Goal: Task Accomplishment & Management: Complete application form

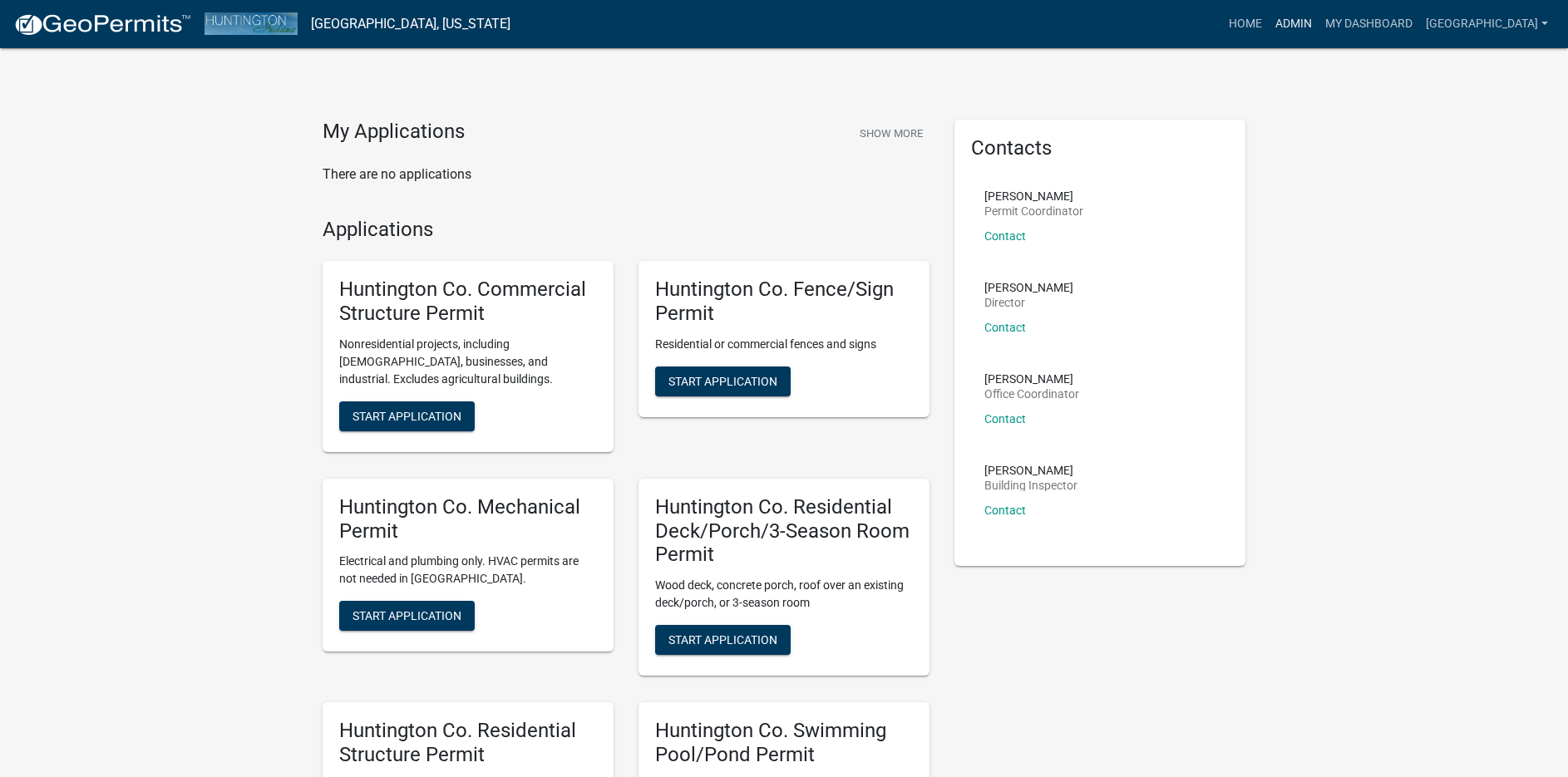
click at [1286, 21] on link "Admin" at bounding box center [1293, 24] width 50 height 31
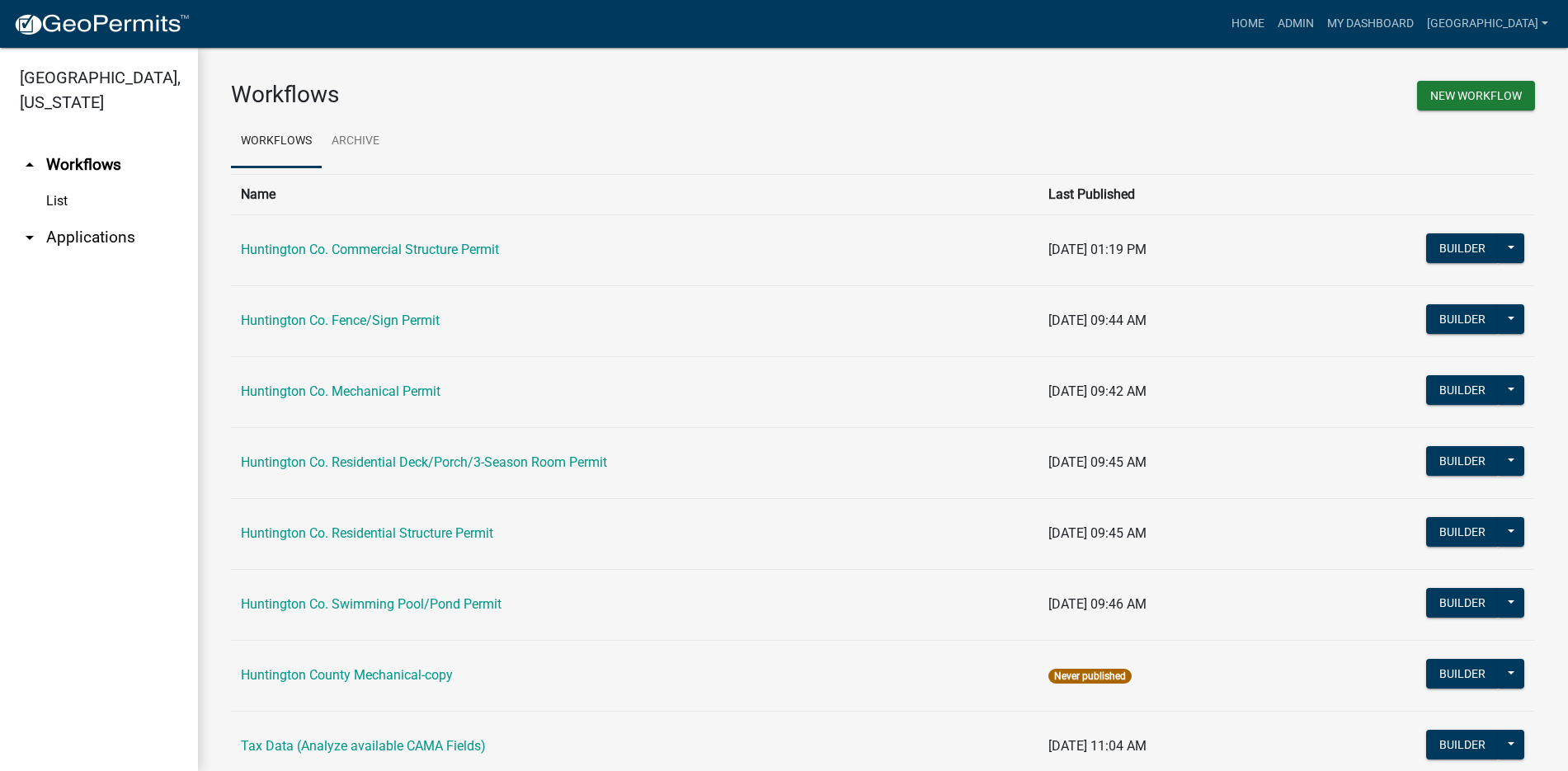
click at [102, 232] on link "arrow_drop_down Applications" at bounding box center [99, 238] width 198 height 39
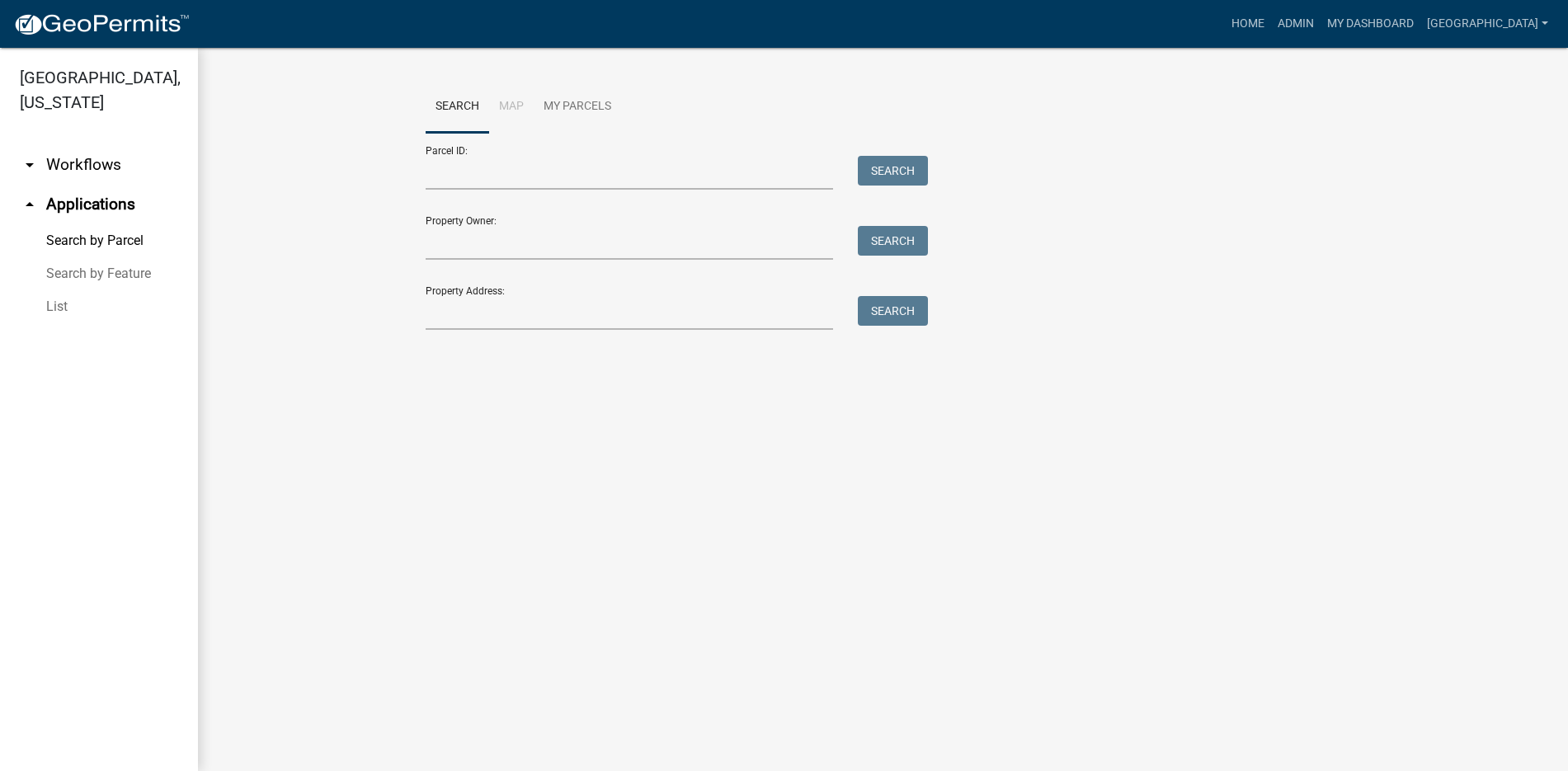
drag, startPoint x: 52, startPoint y: 299, endPoint x: 61, endPoint y: 299, distance: 9.0
click at [51, 299] on link "List" at bounding box center [99, 306] width 198 height 33
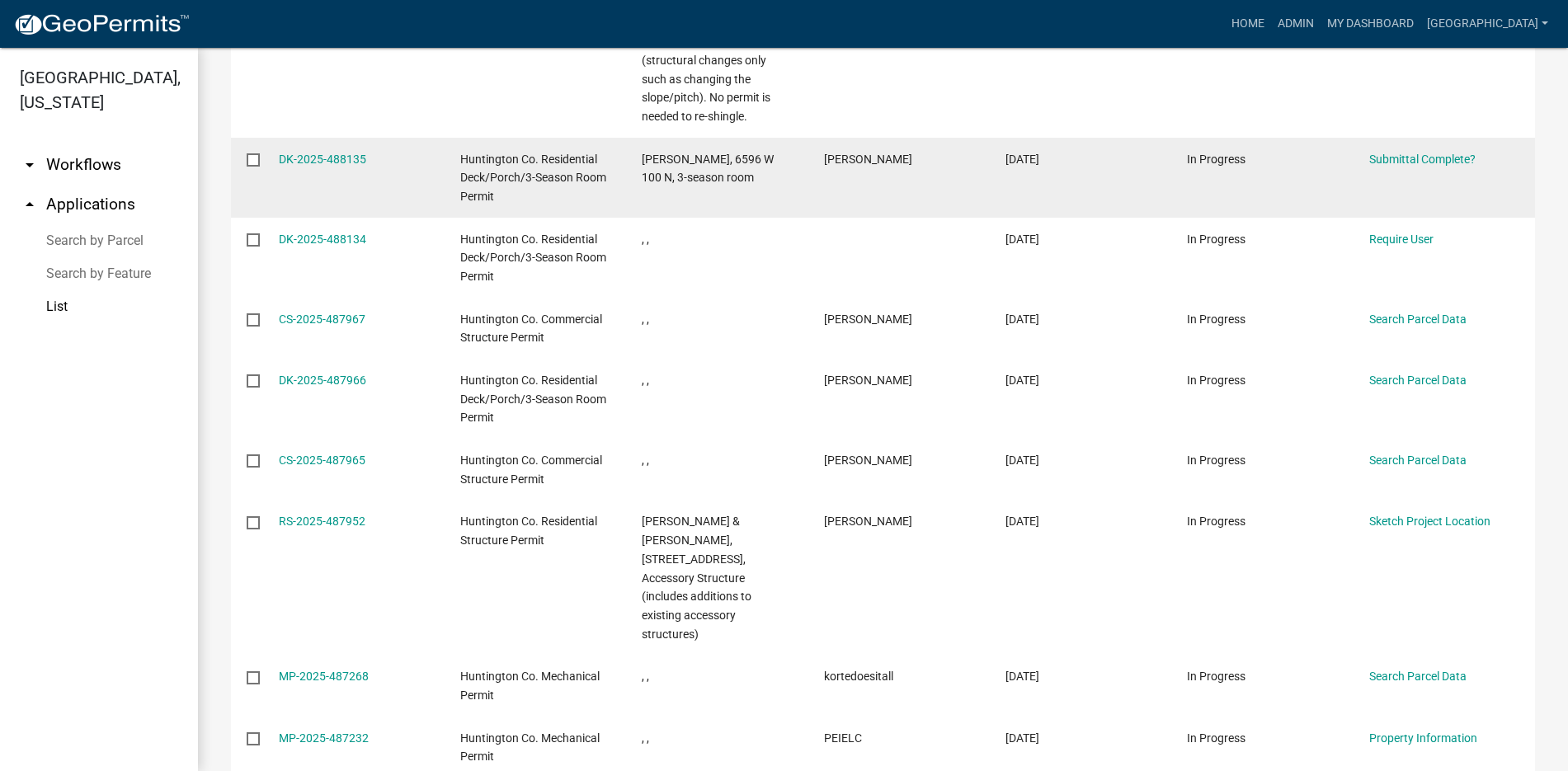
scroll to position [59, 0]
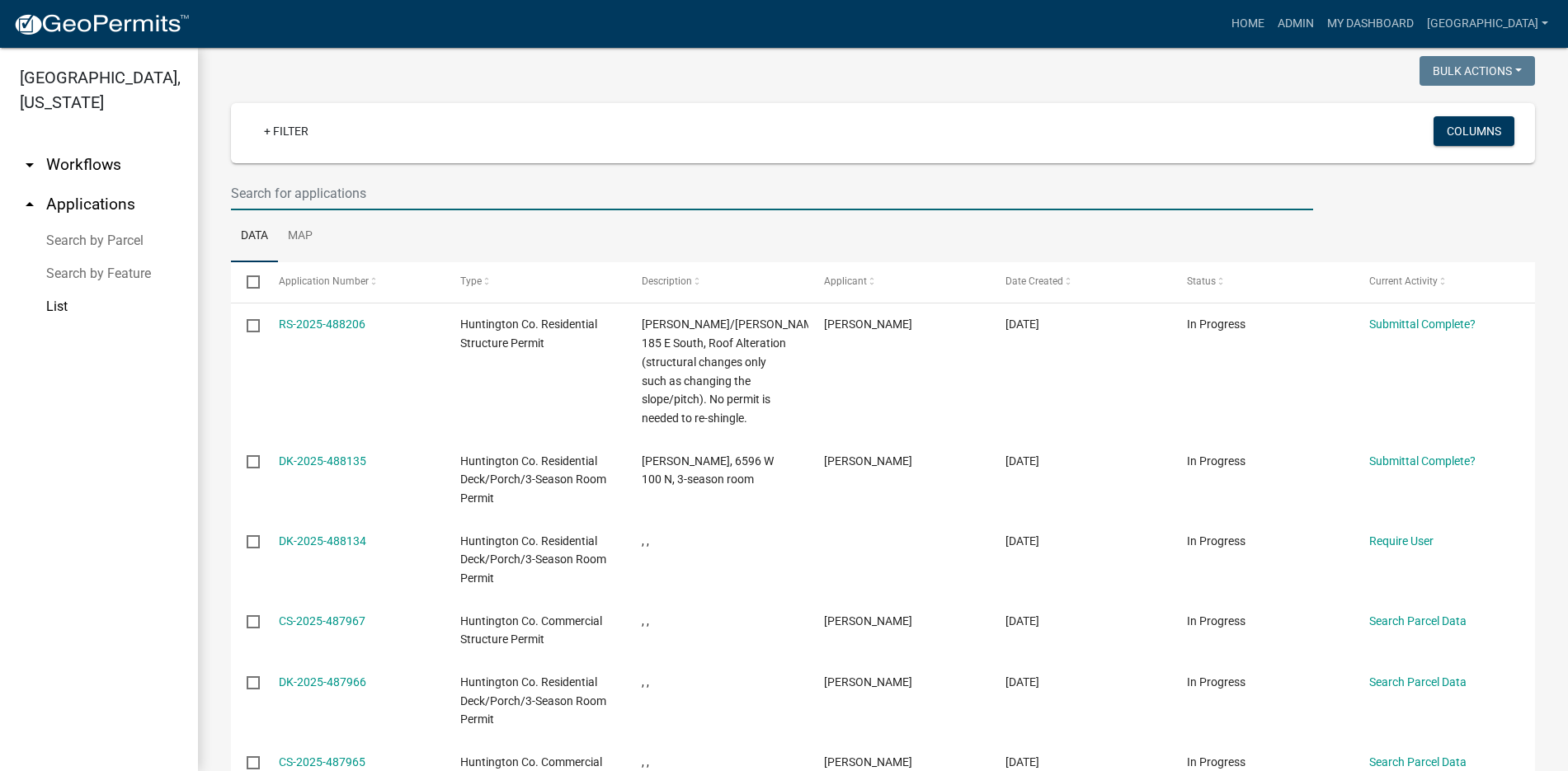
click at [303, 193] on input "text" at bounding box center [772, 193] width 1082 height 34
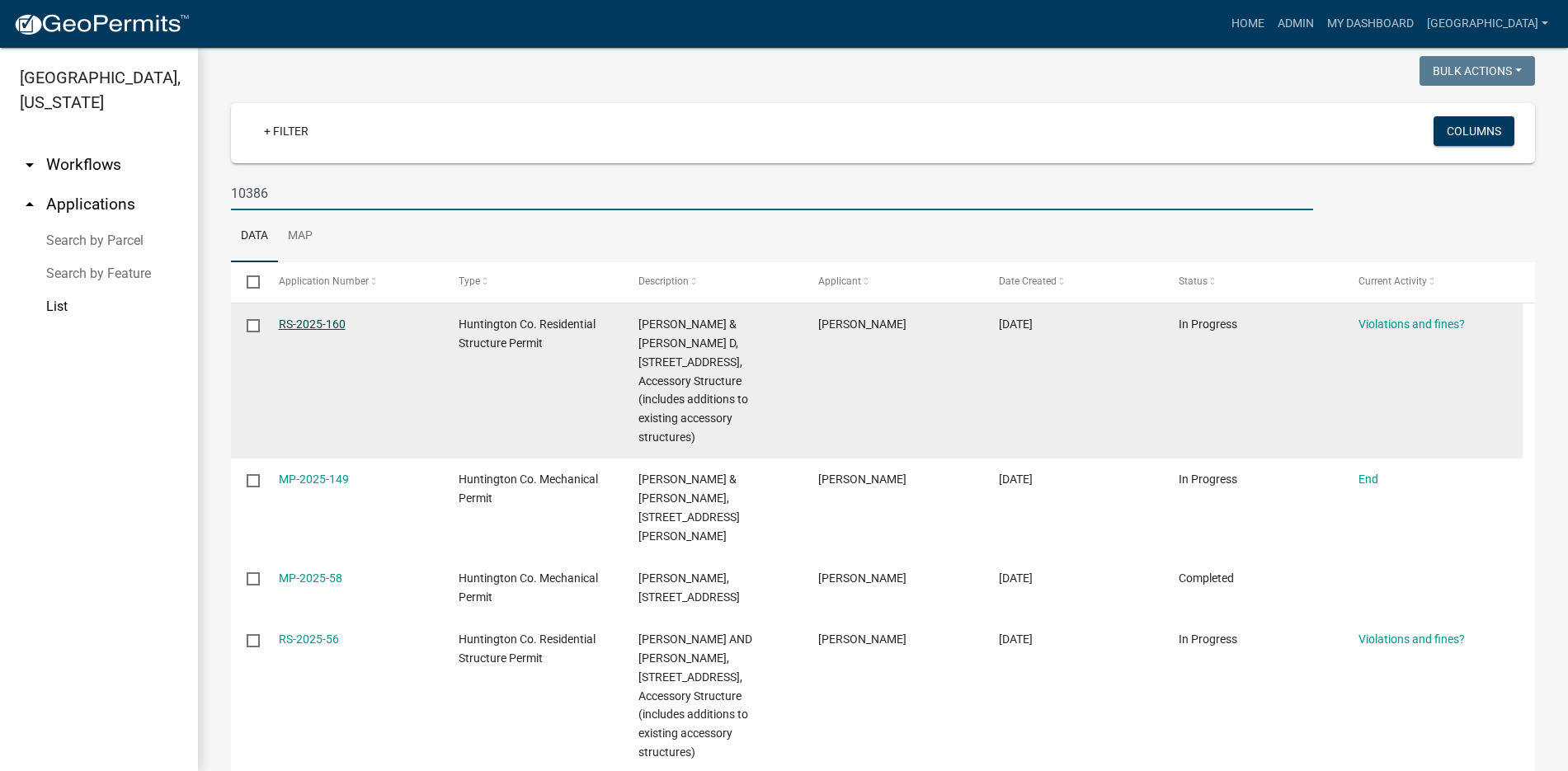
type input "10386"
click at [321, 322] on link "RS-2025-160" at bounding box center [312, 324] width 67 height 13
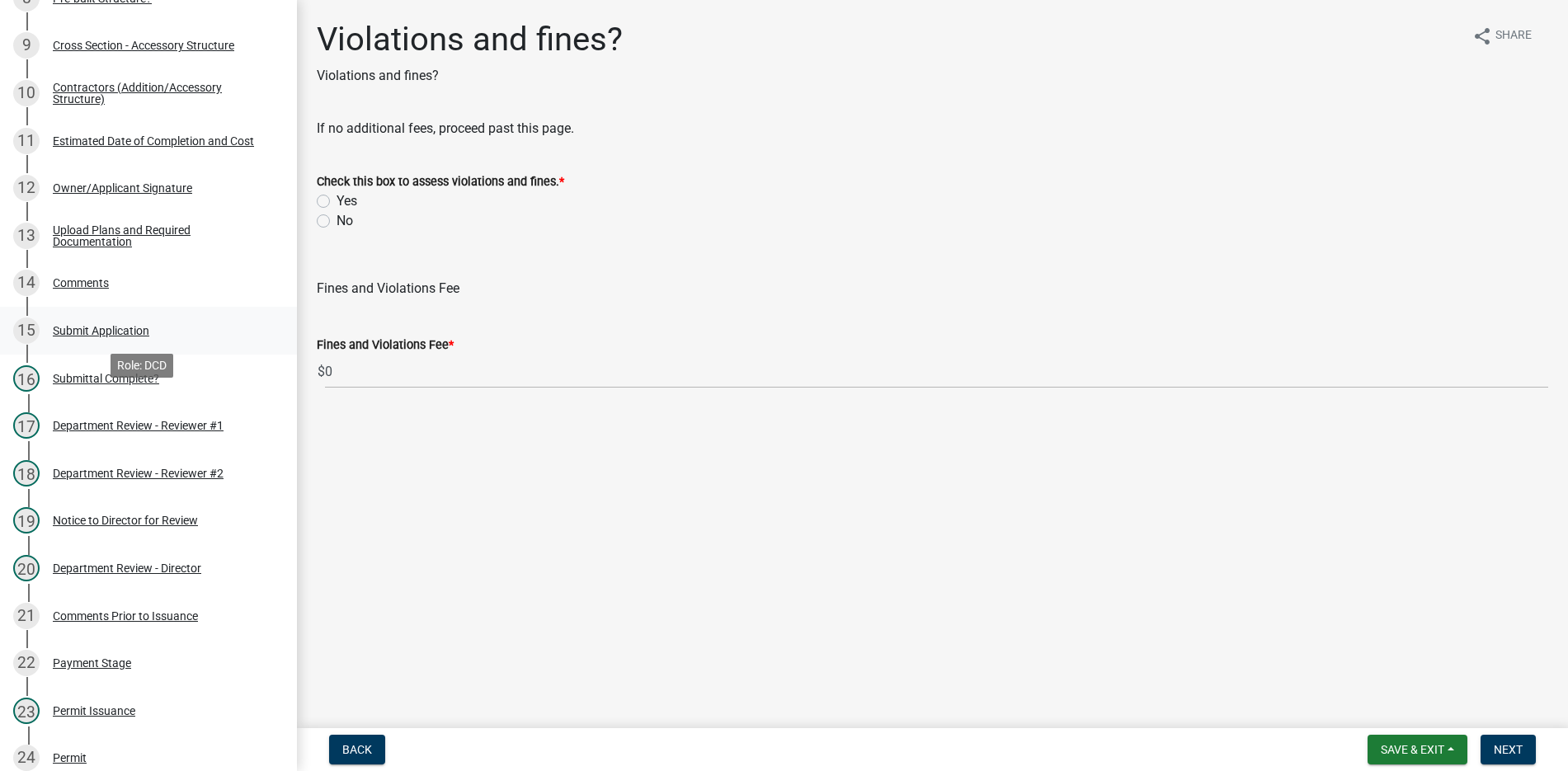
scroll to position [743, 0]
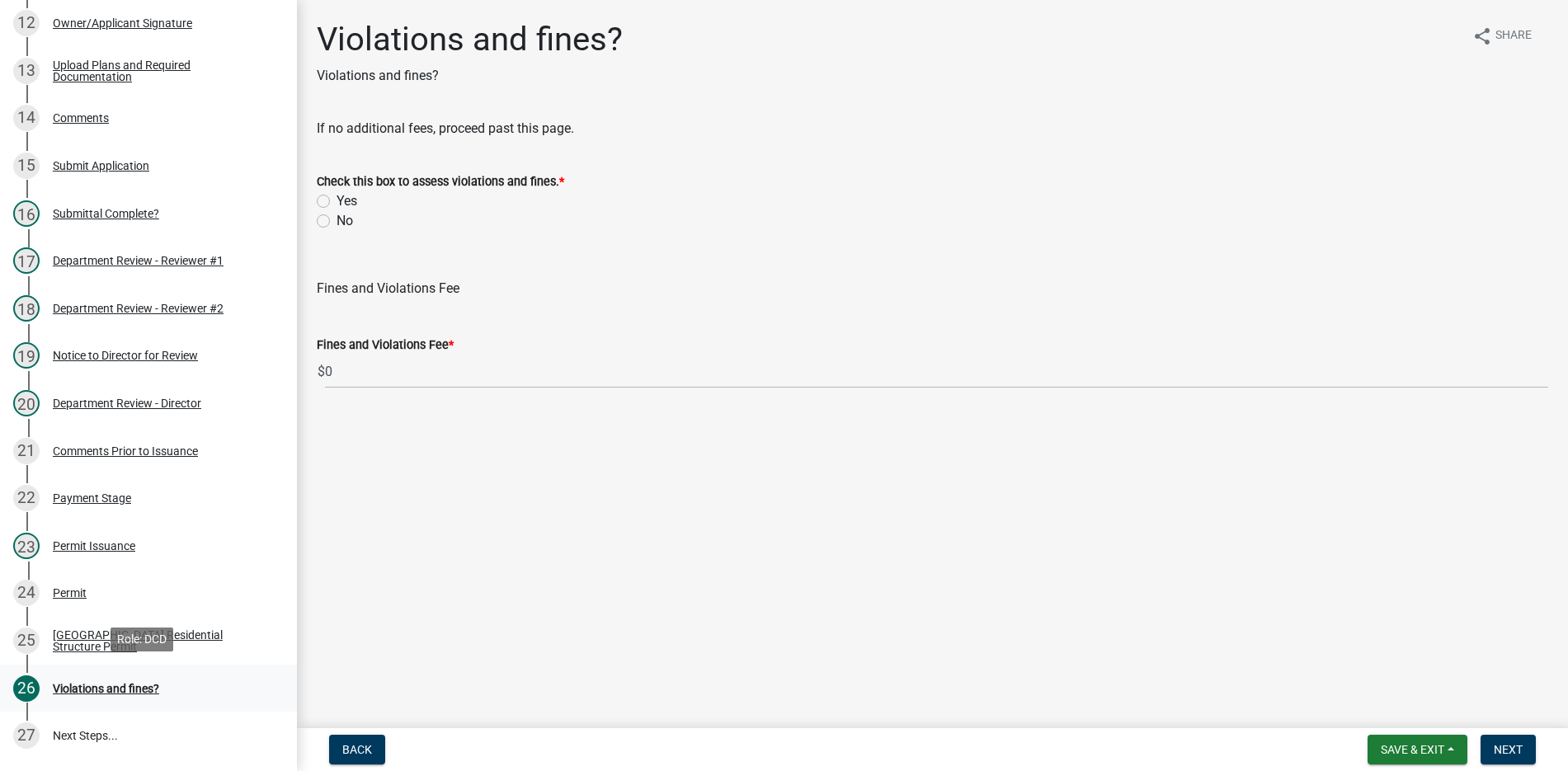
click at [92, 686] on div "Violations and fines?" at bounding box center [105, 688] width 106 height 11
click at [76, 594] on div "Permit" at bounding box center [69, 593] width 34 height 11
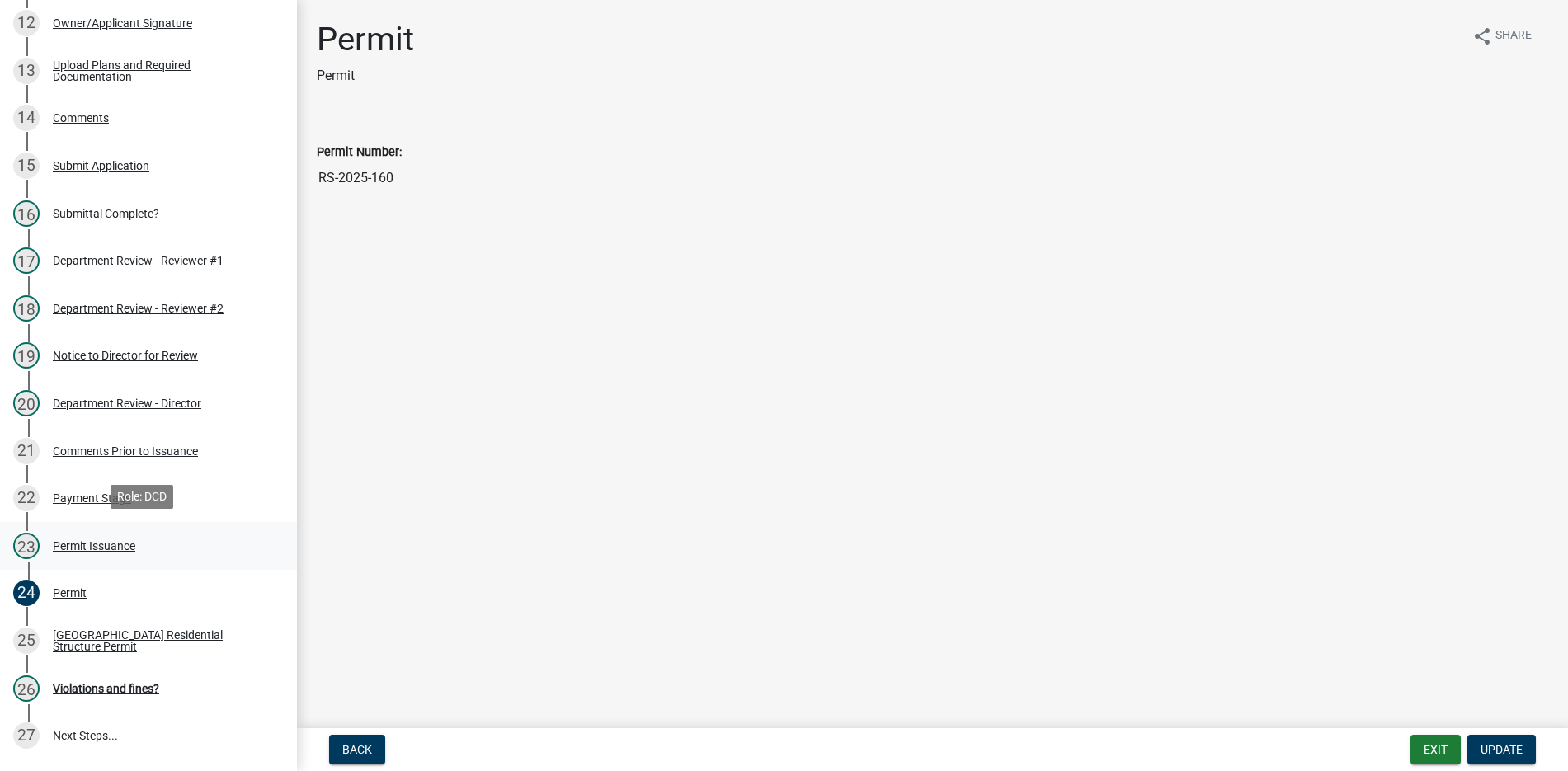
click at [69, 541] on div "Permit Issuance" at bounding box center [94, 546] width 83 height 11
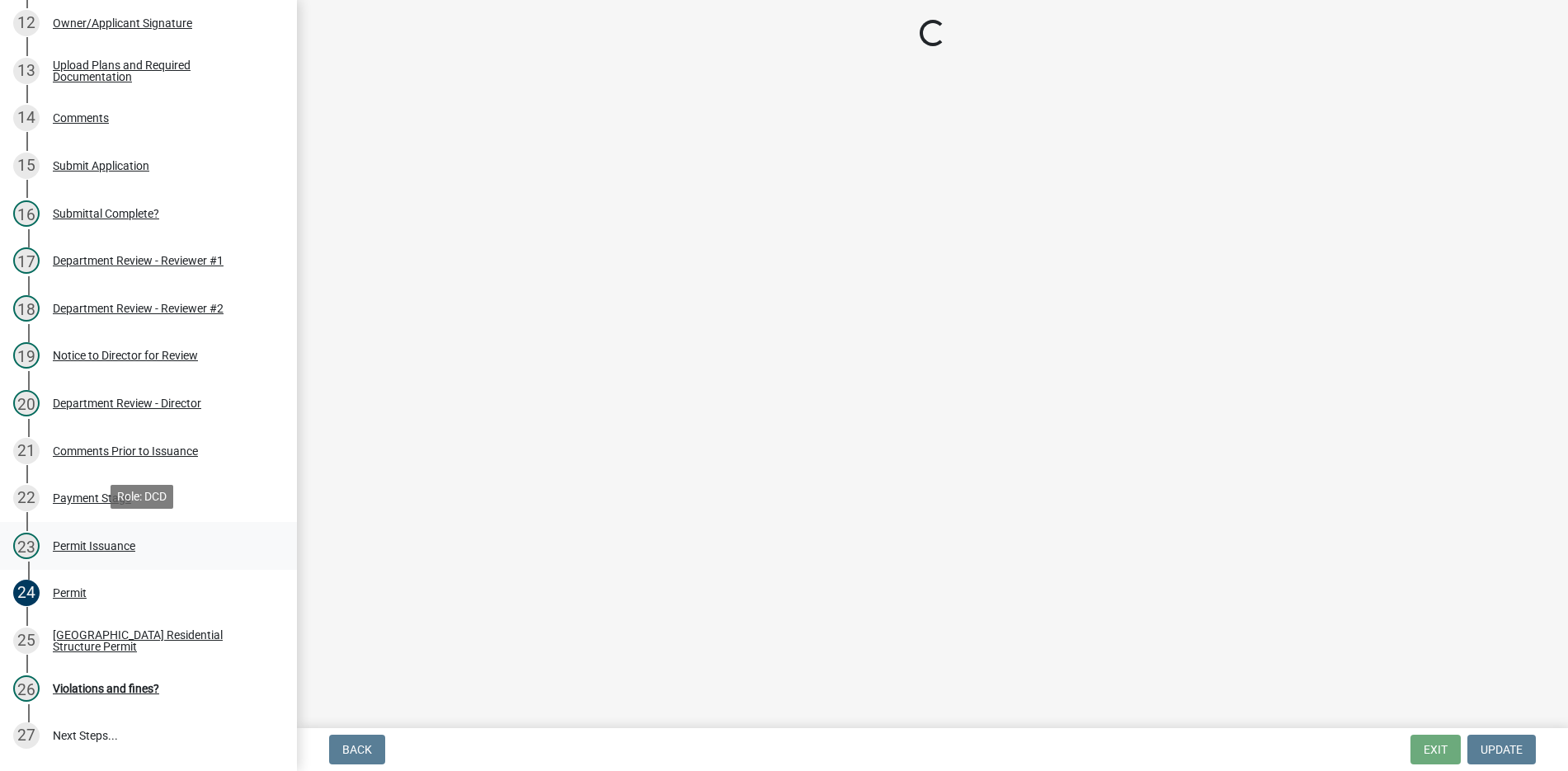
select select "3239478a-f882-4594-90ac-f91e0e438675"
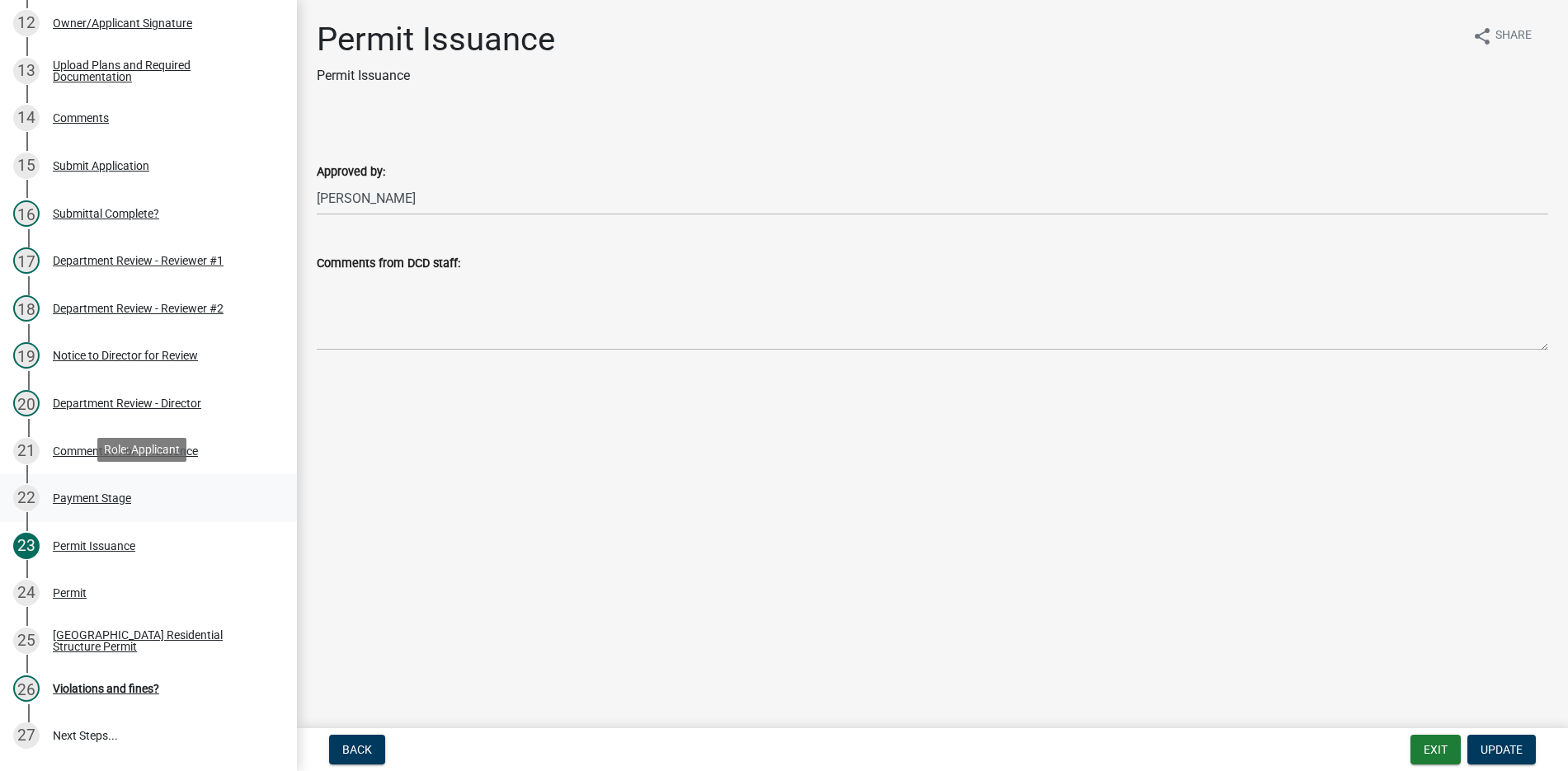
click at [79, 499] on div "Payment Stage" at bounding box center [91, 498] width 78 height 11
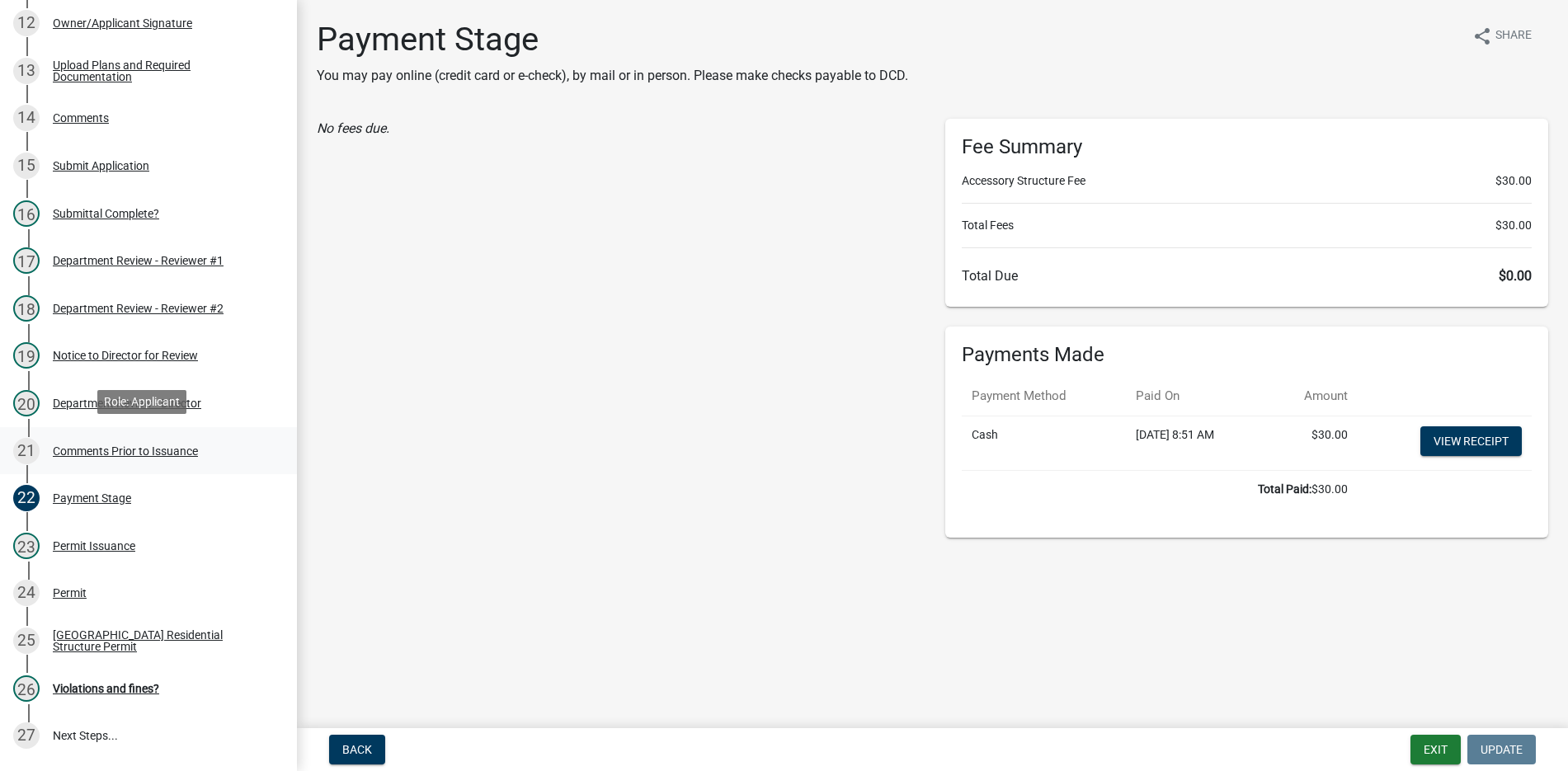
click at [137, 449] on div "Comments Prior to Issuance" at bounding box center [125, 451] width 146 height 11
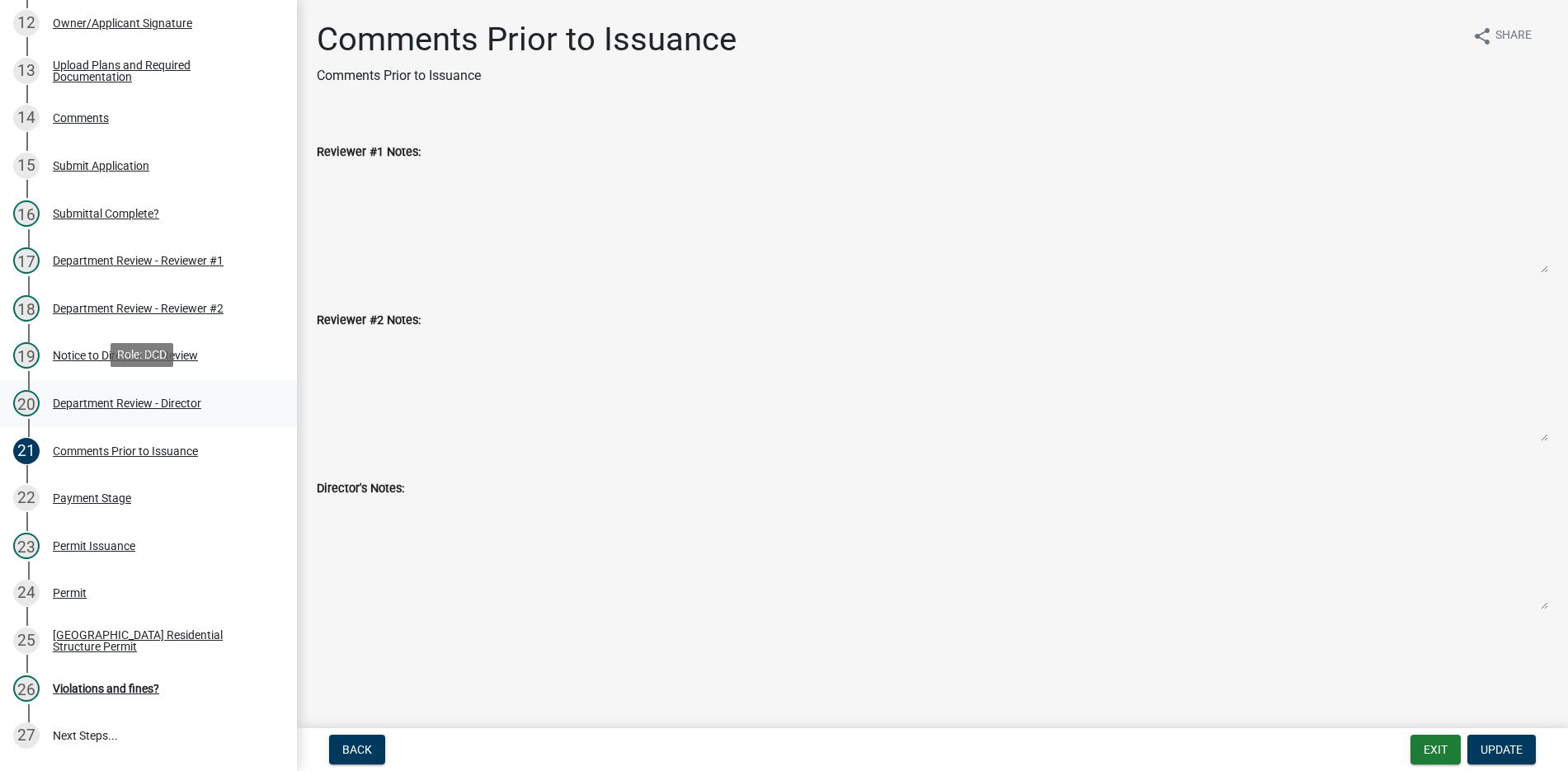
click at [102, 397] on div "Department Review - Director" at bounding box center [127, 403] width 148 height 11
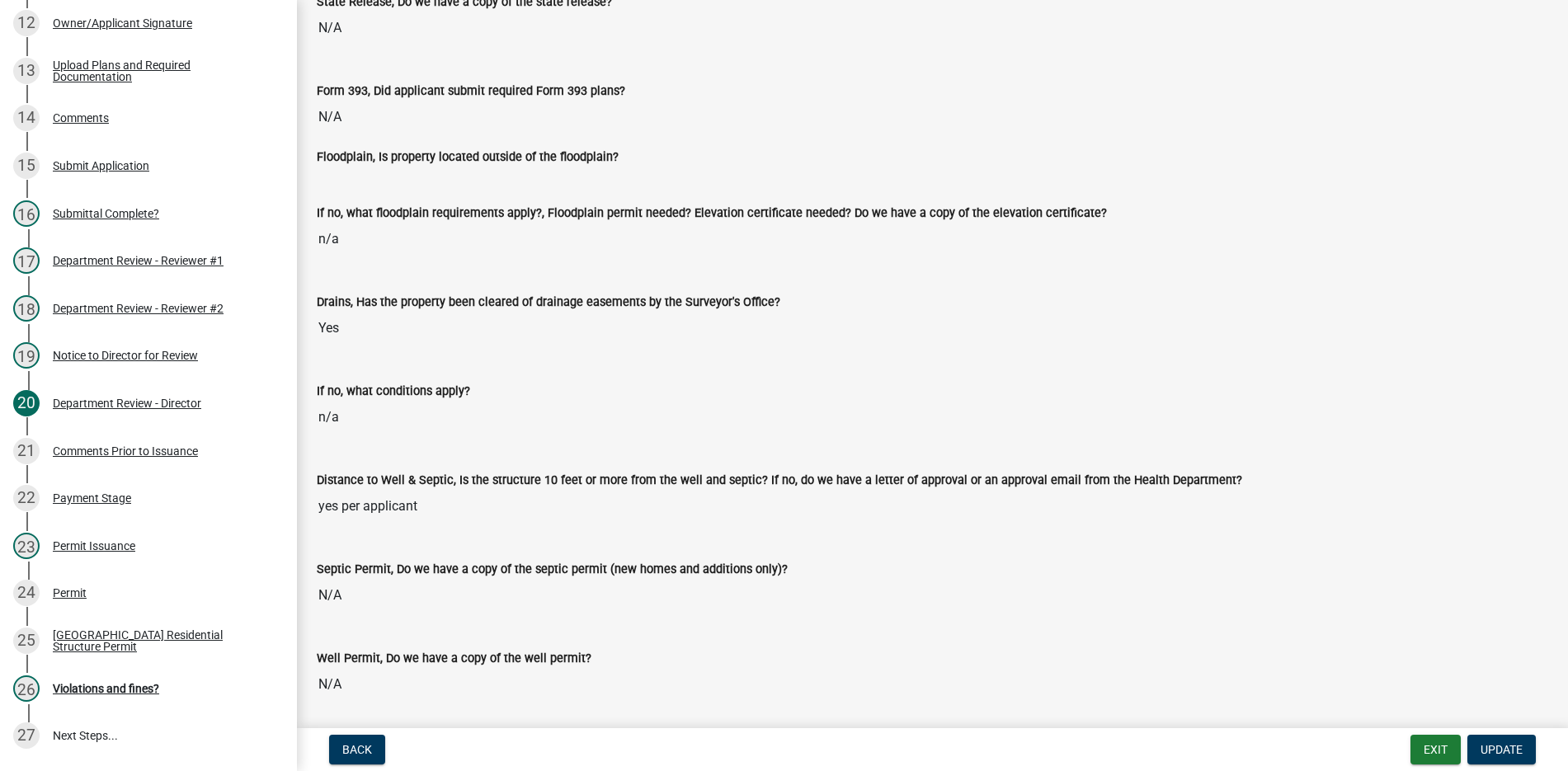
scroll to position [1402, 0]
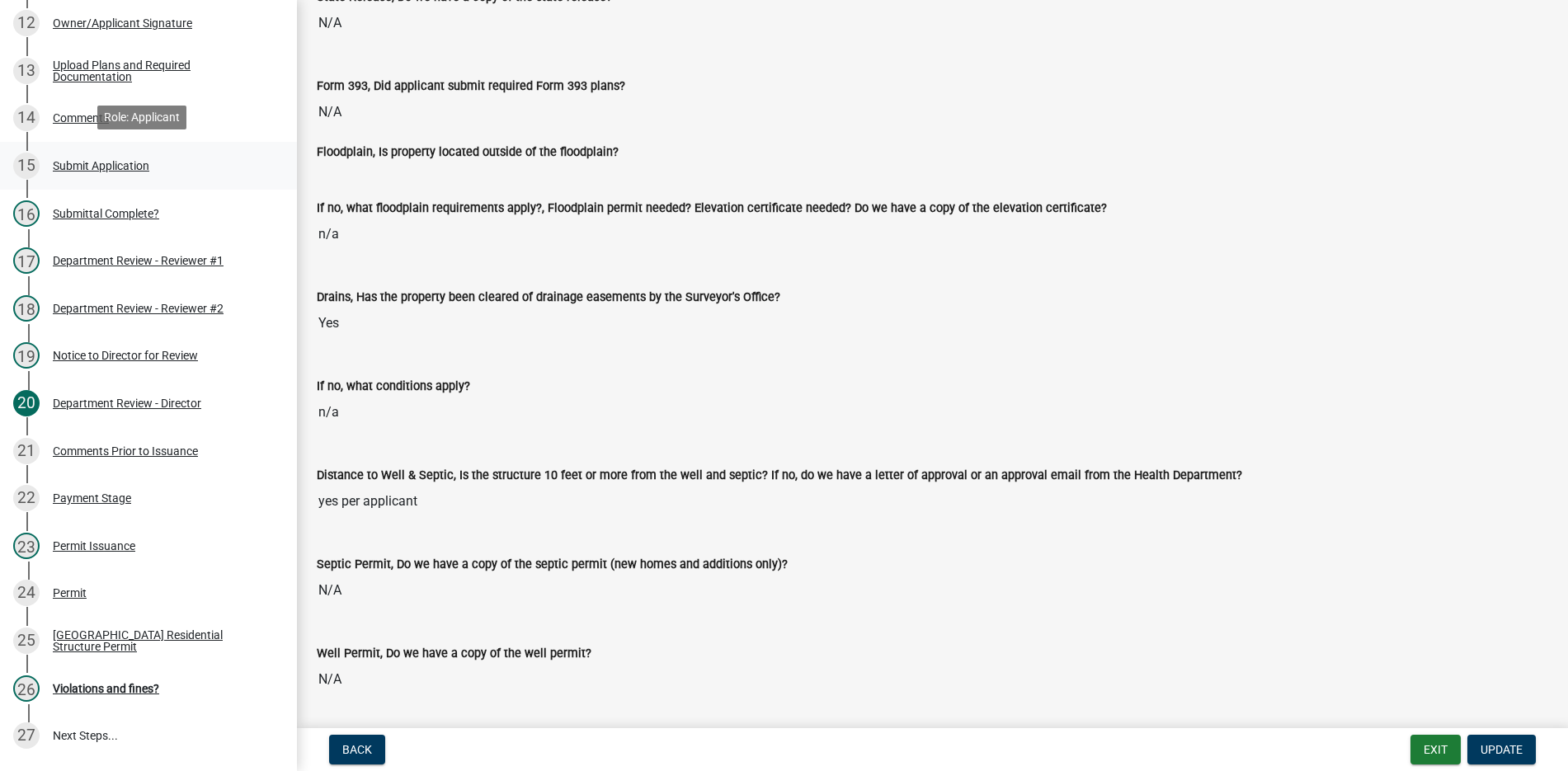
click at [85, 160] on div "Submit Application" at bounding box center [100, 165] width 97 height 11
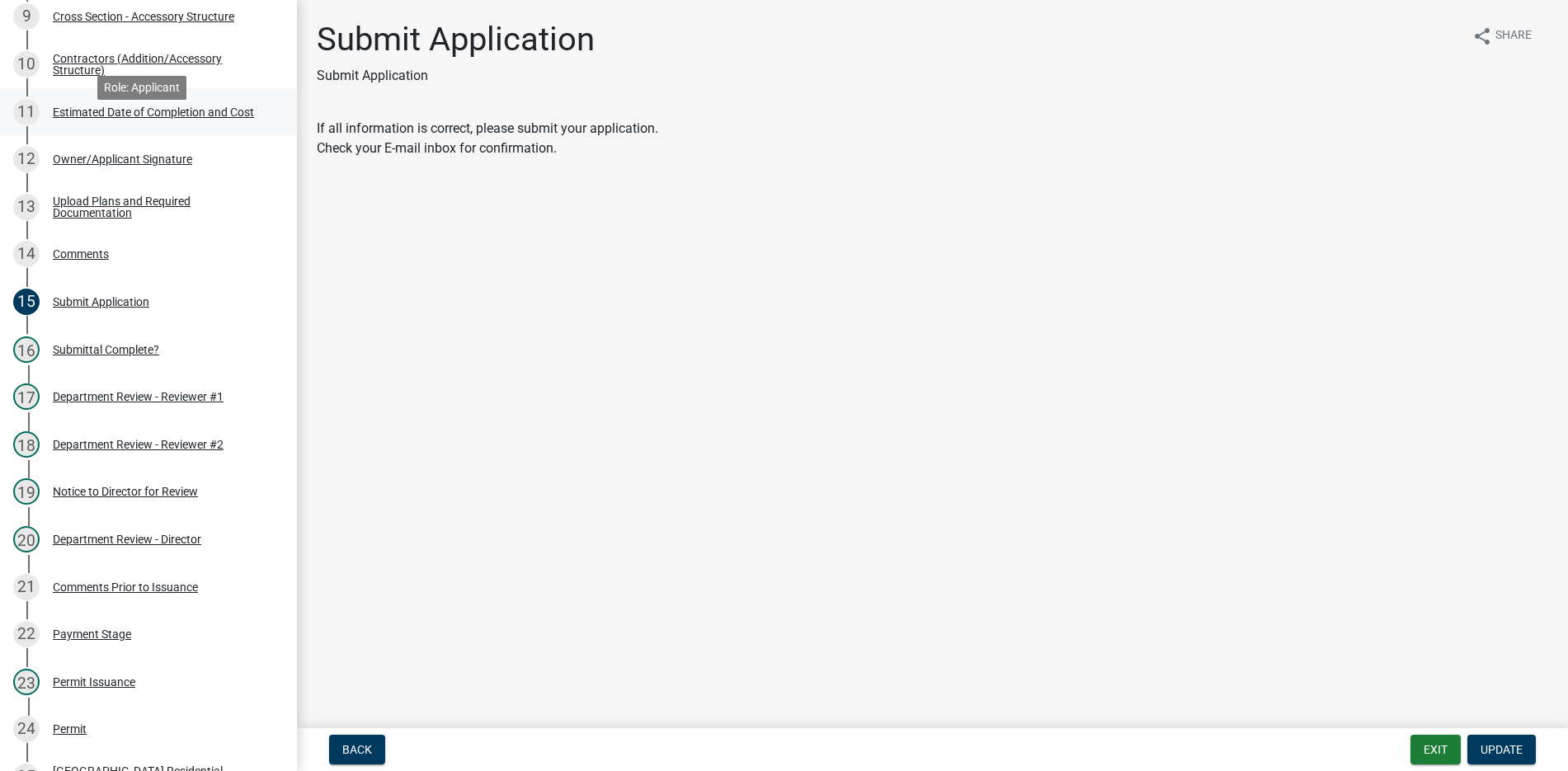
scroll to position [578, 0]
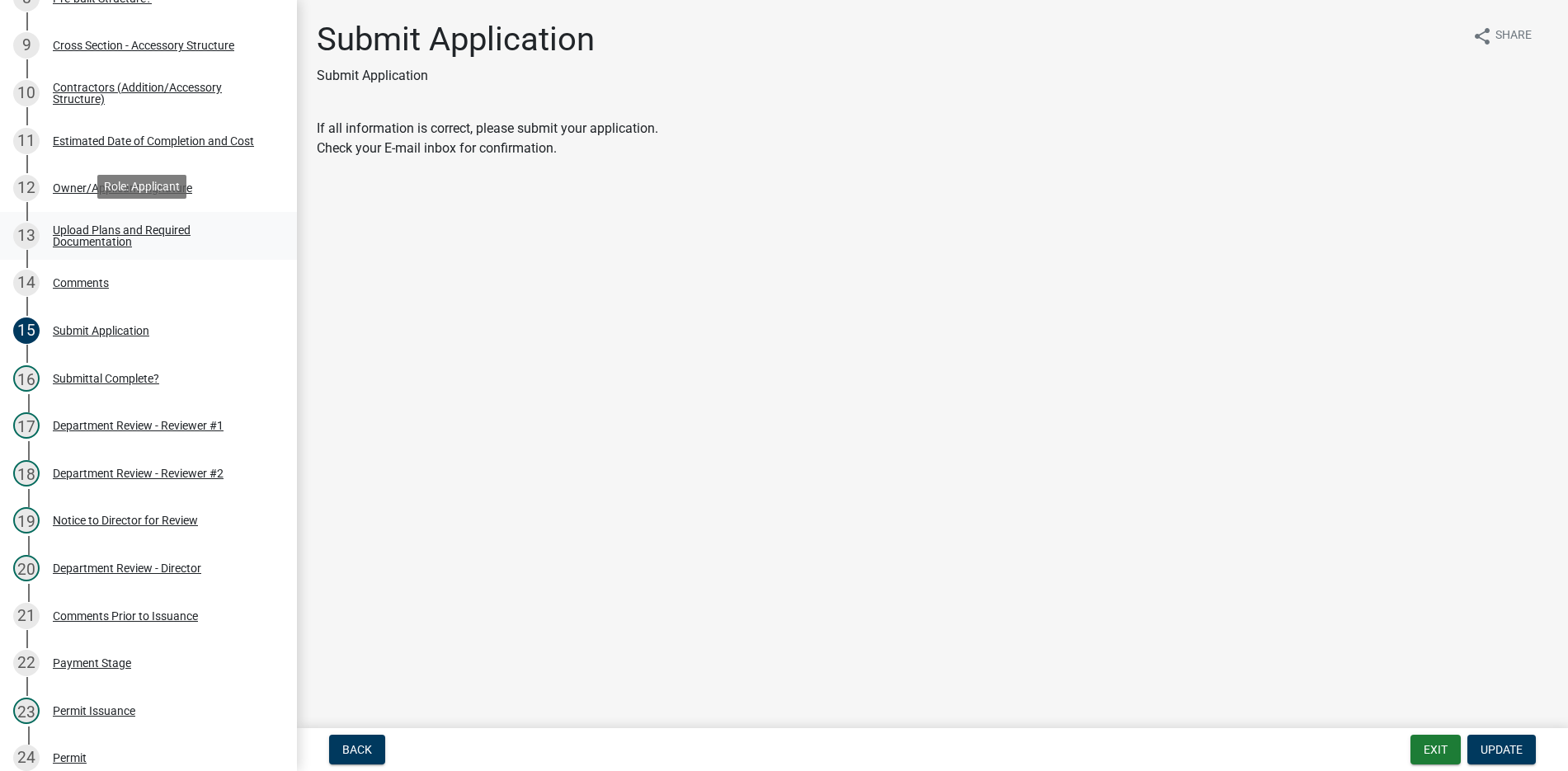
click at [116, 224] on div "Upload Plans and Required Documentation" at bounding box center [161, 236] width 218 height 23
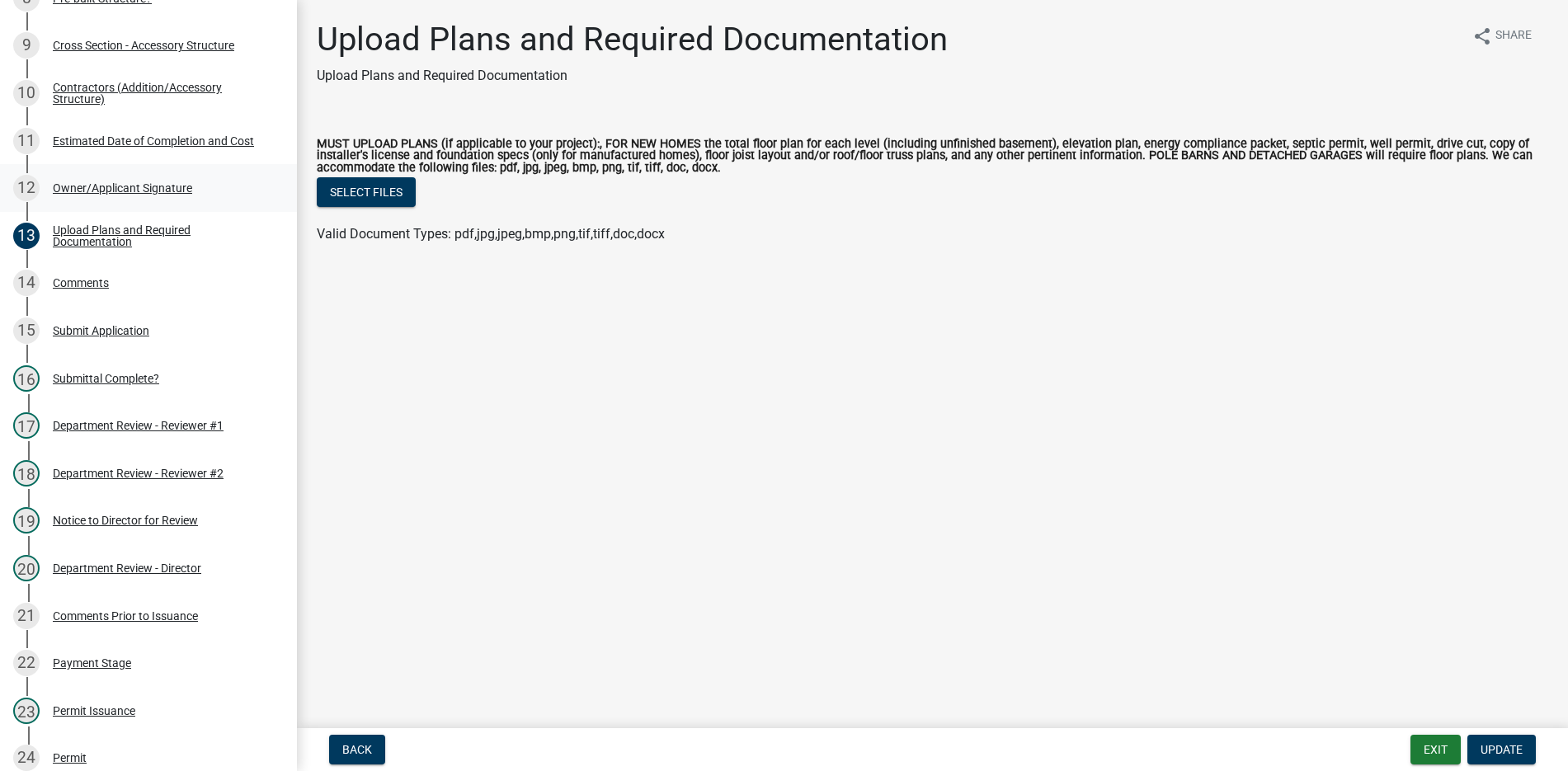
click at [97, 188] on div "Owner/Applicant Signature" at bounding box center [122, 188] width 139 height 11
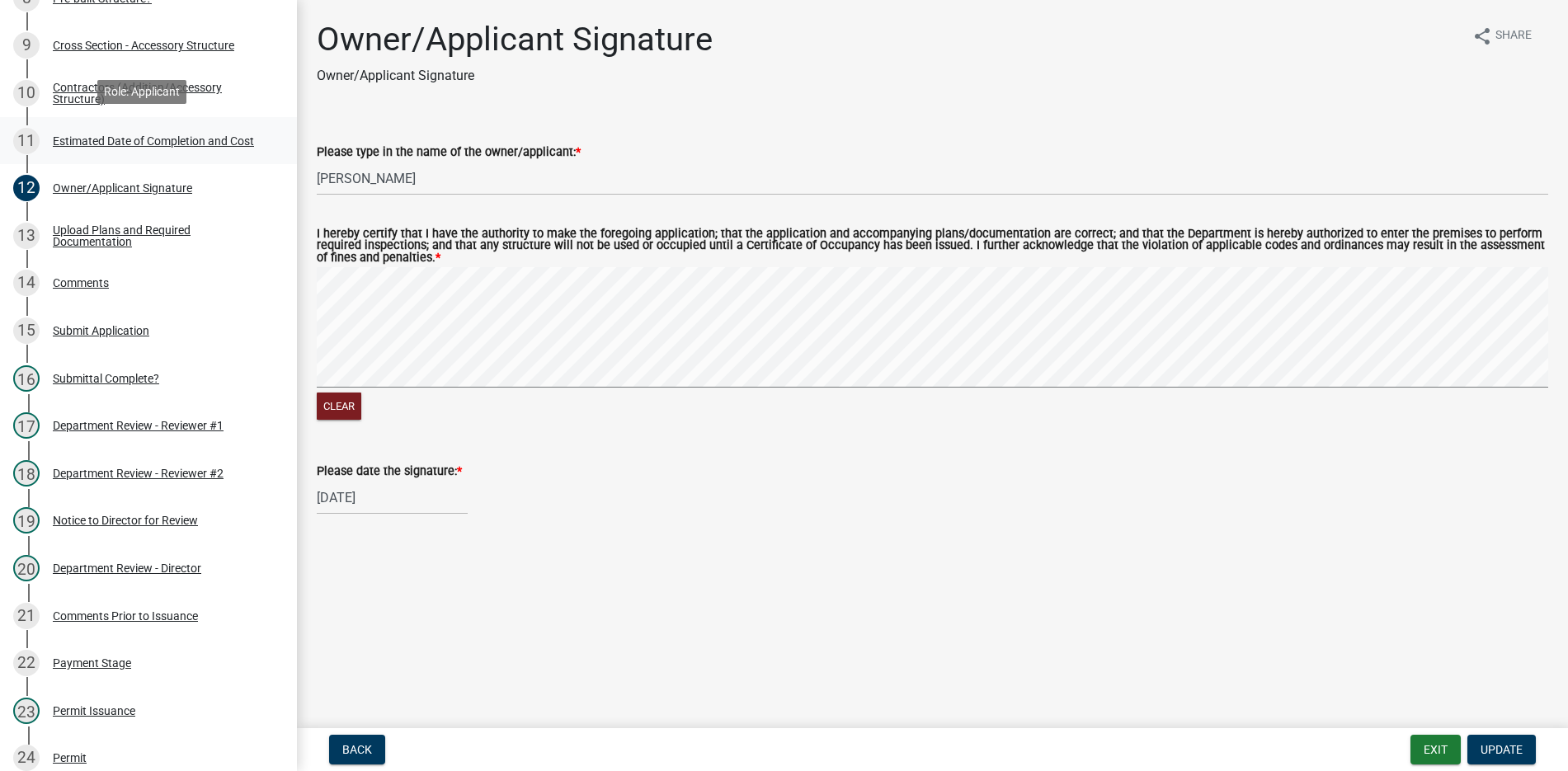
click at [116, 143] on div "Estimated Date of Completion and Cost" at bounding box center [153, 141] width 201 height 11
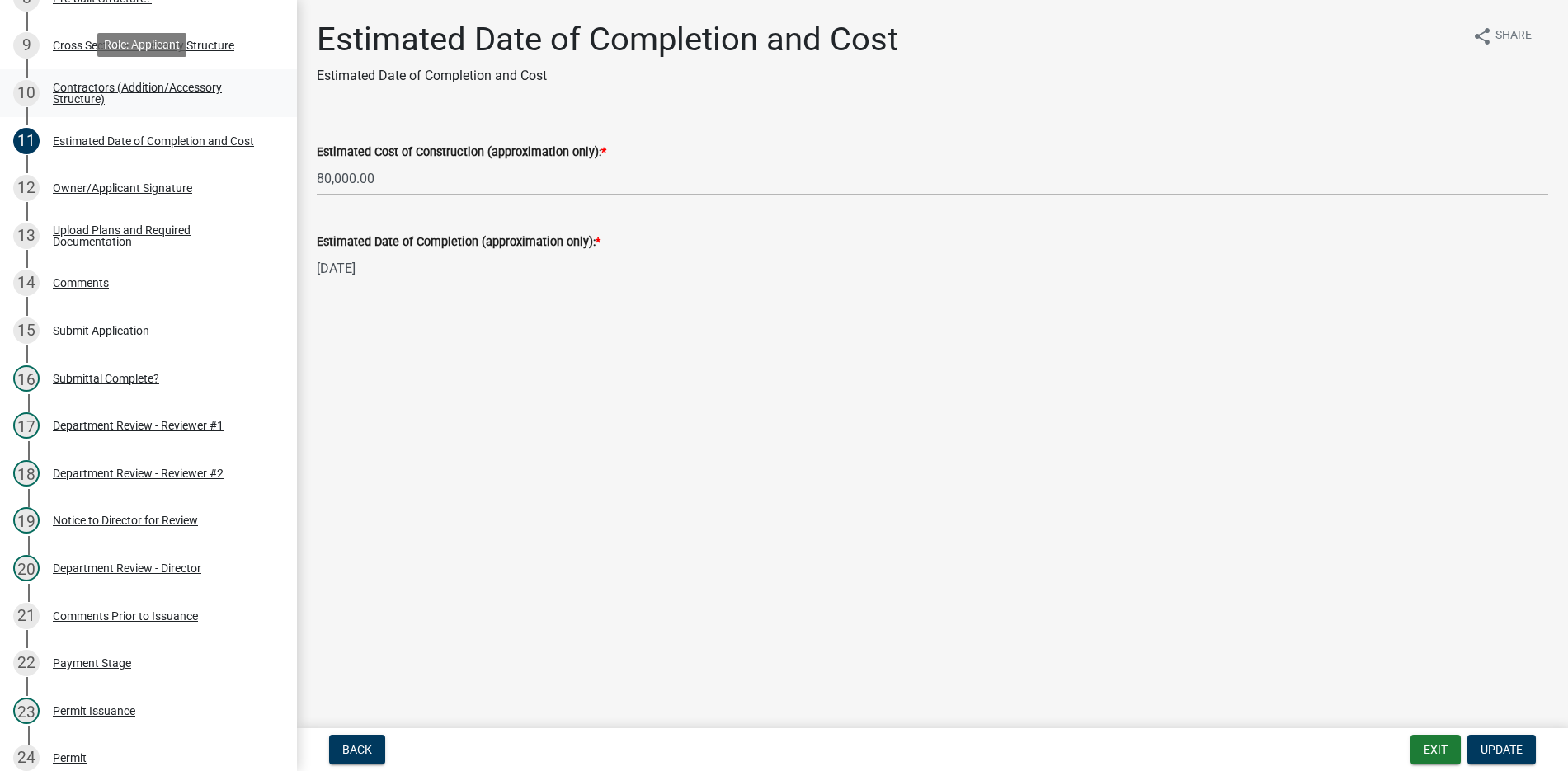
click at [68, 92] on div "Contractors (Addition/Accessory Structure)" at bounding box center [161, 93] width 218 height 23
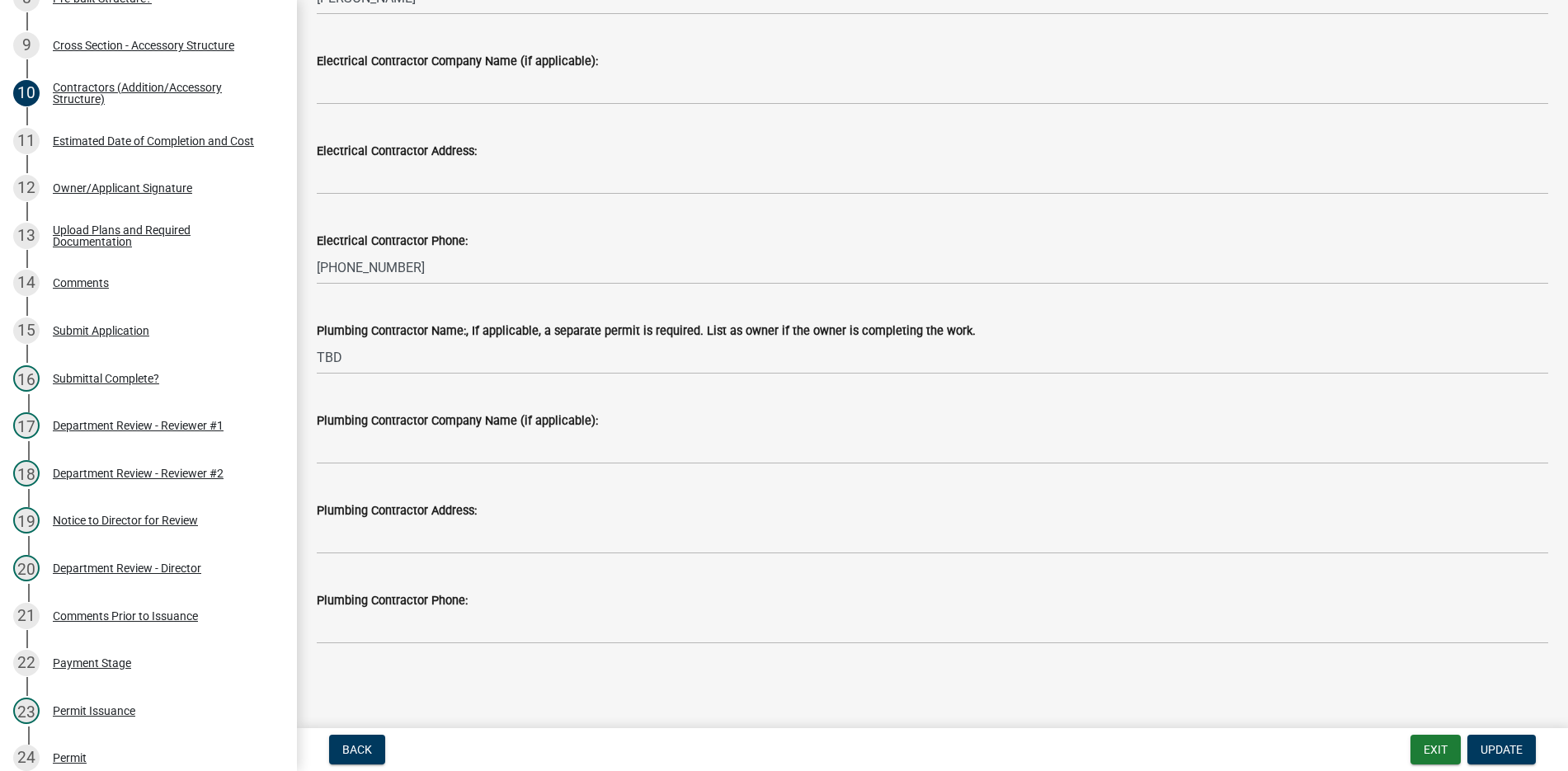
scroll to position [128, 0]
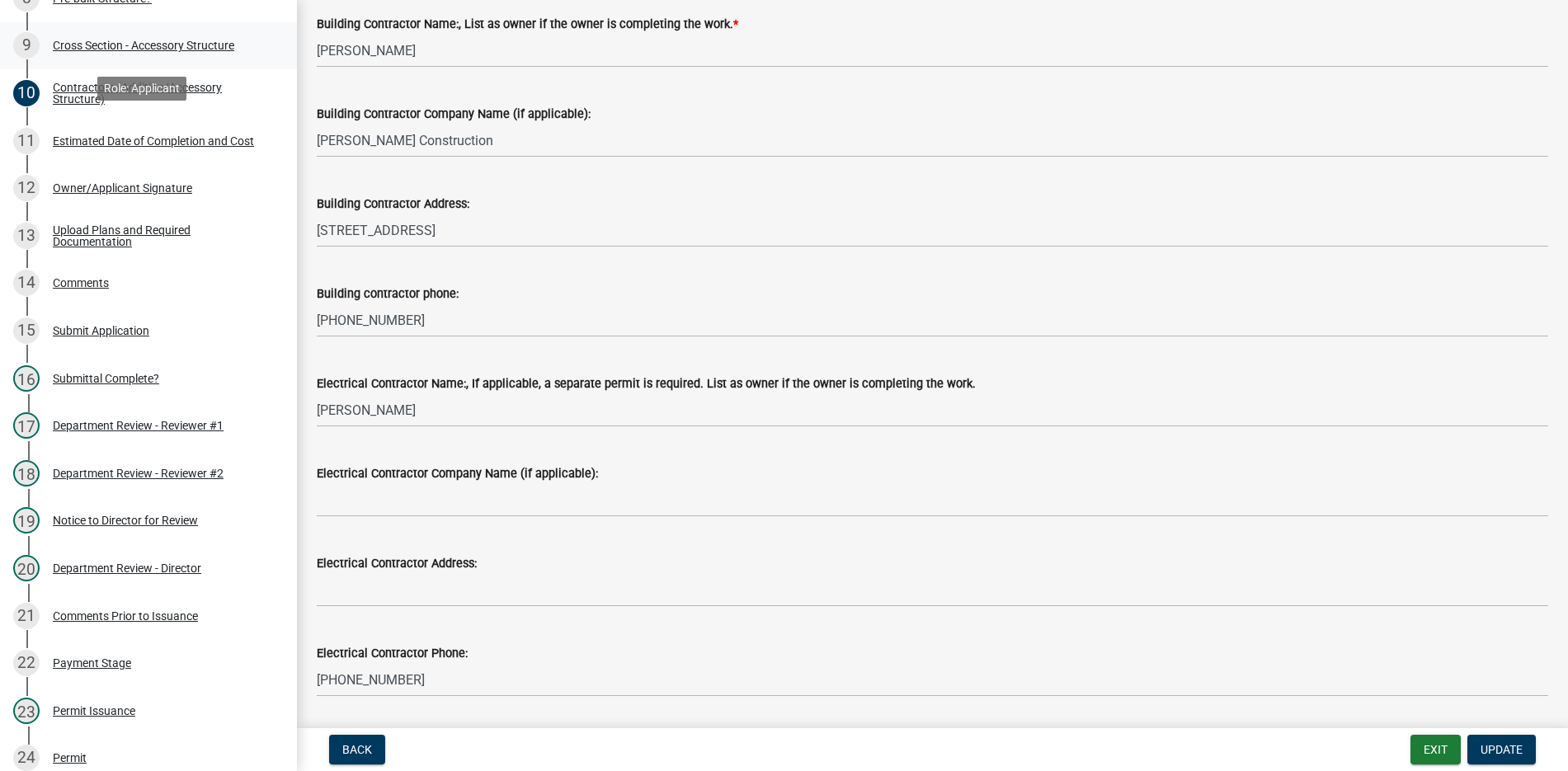
click at [170, 44] on div "Cross Section - Accessory Structure" at bounding box center [143, 45] width 181 height 11
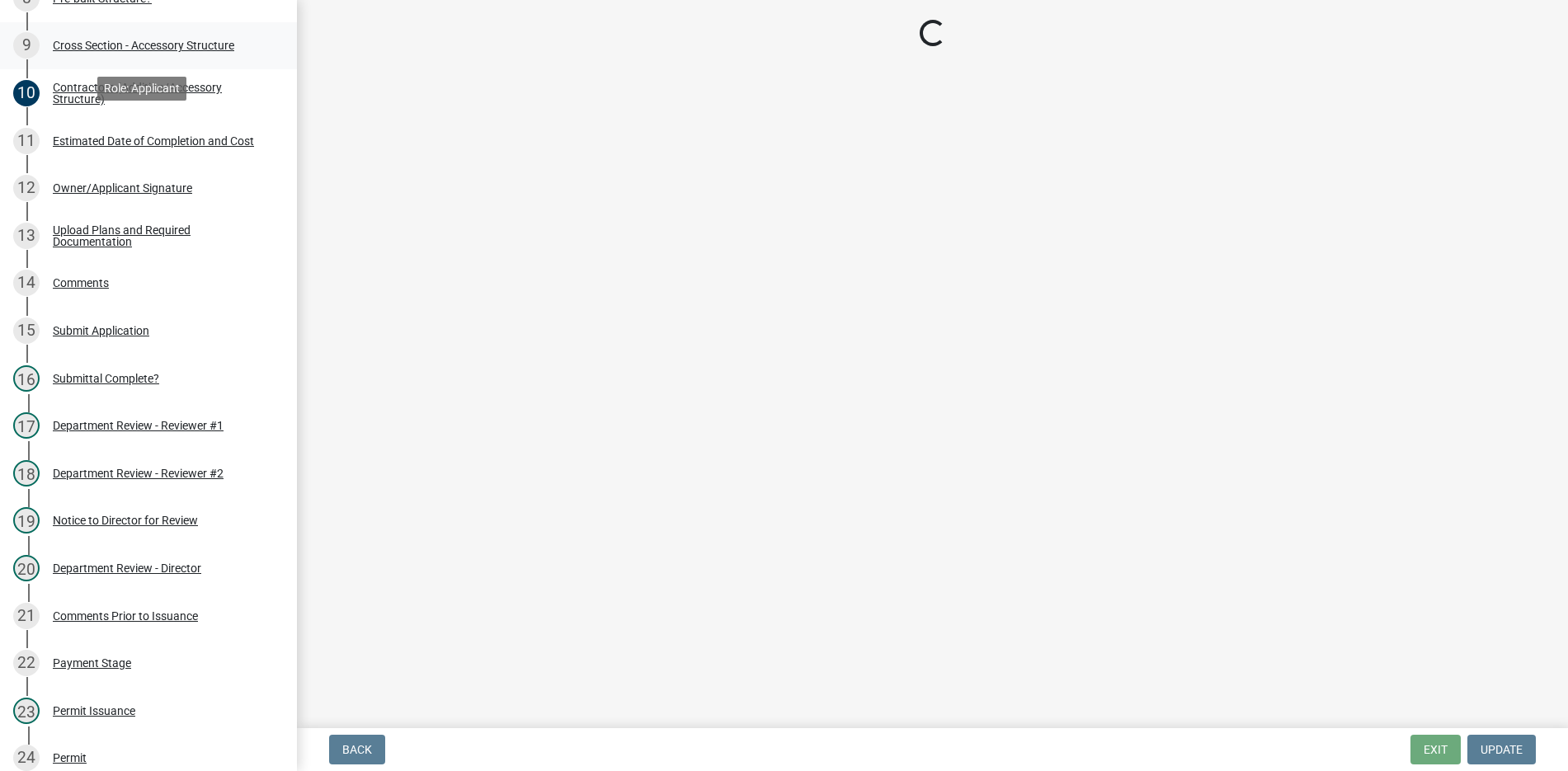
select select "ba2707f8-fdb9-4c3b-84a2-25ea63f3a696"
select select "58ed3e0b-1ace-471f-b889-2677fdd8f470"
select select "22f604be-c36a-40f3-9f57-4bbc5c076a1d"
select select "05bcc9c2-cc61-4e54-bfdb-7d80d739f61b"
select select "cb2653af-3c03-419c-992c-ea4f649325ca"
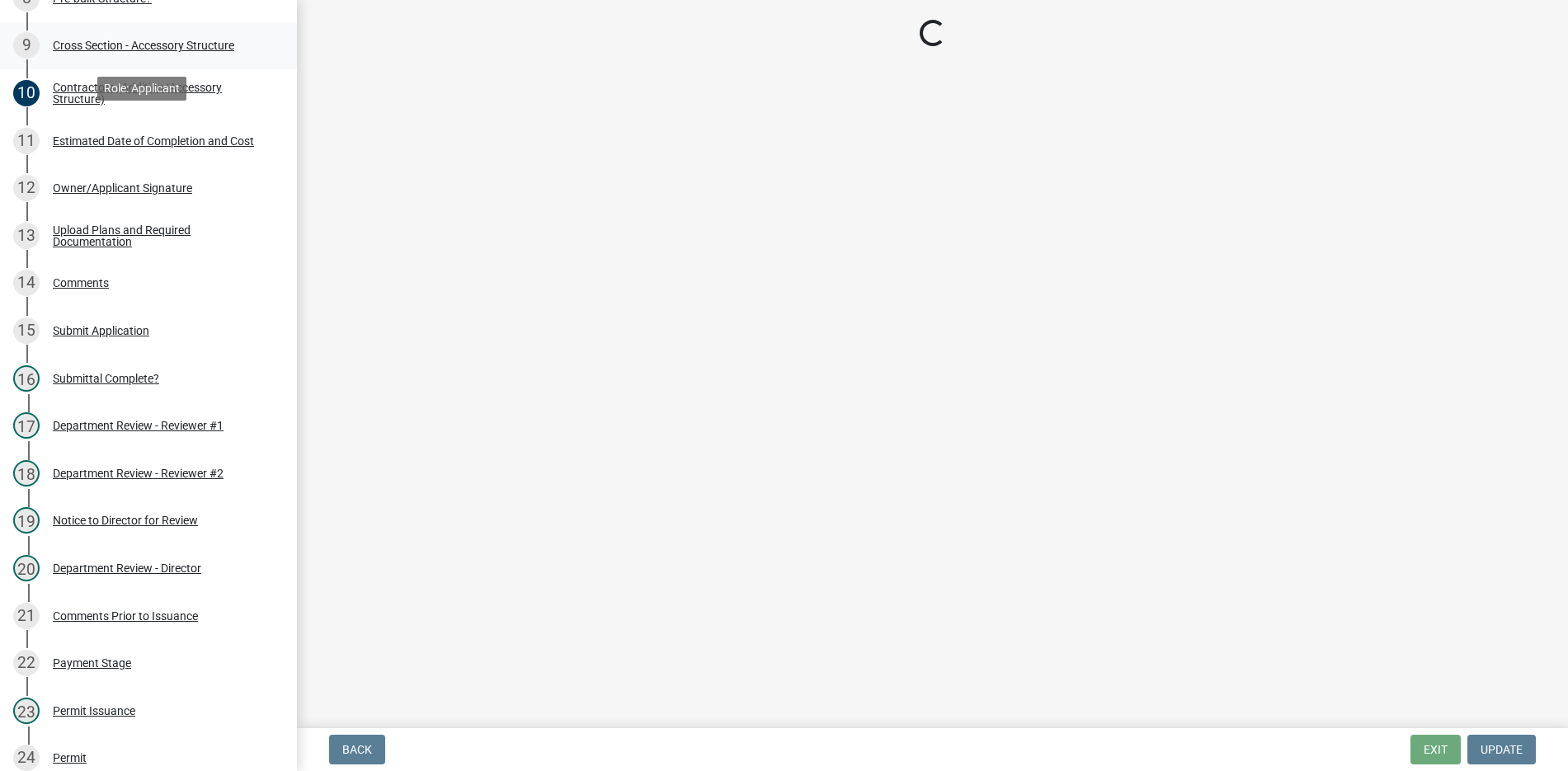
select select "174524f7-a4fe-45d6-a770-f02cb493cb11"
select select "529bc684-12df-48b2-97cd-3e7eb43b3d6a"
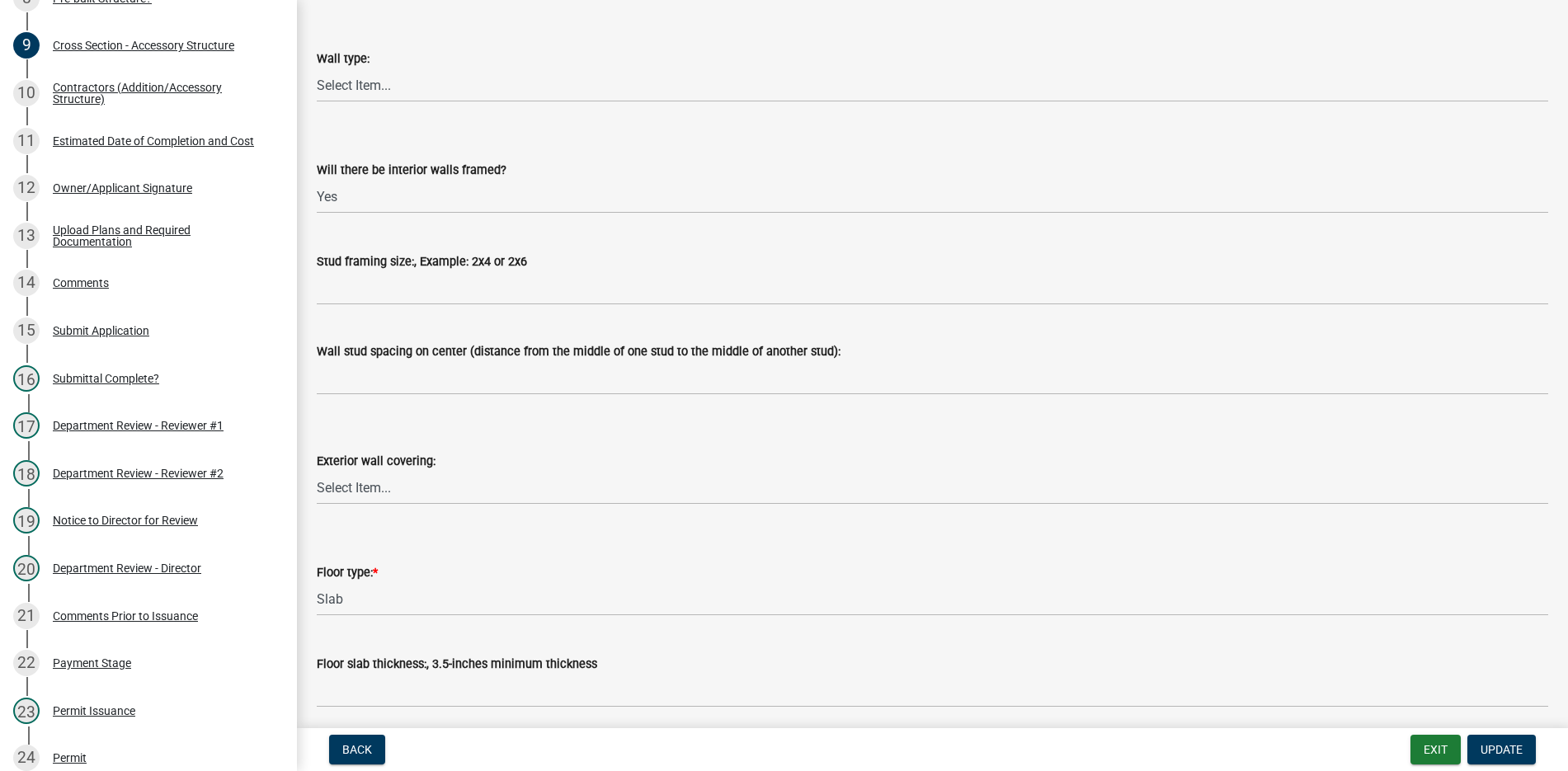
scroll to position [248, 0]
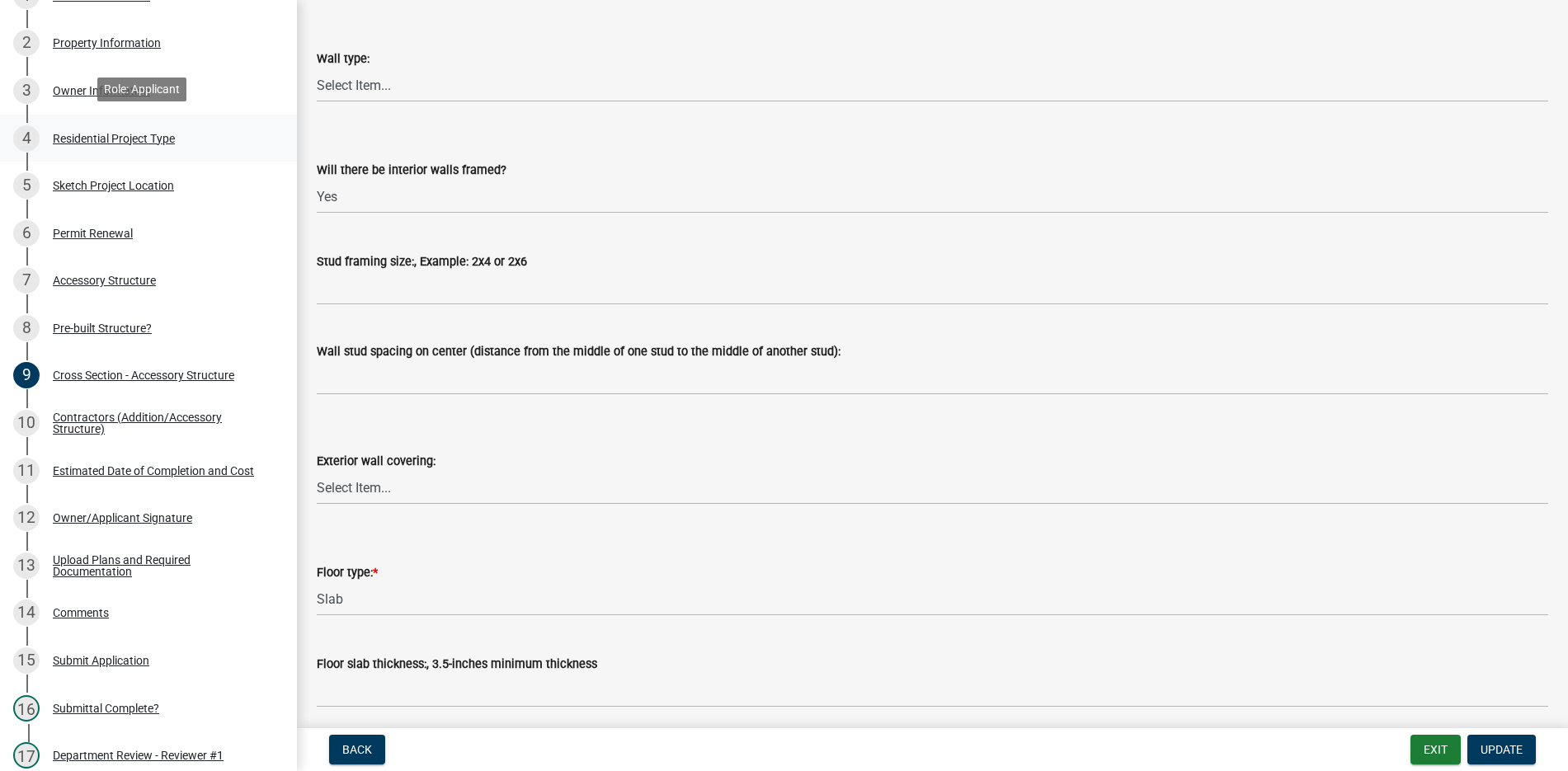
click at [126, 133] on div "Residential Project Type" at bounding box center [114, 138] width 122 height 11
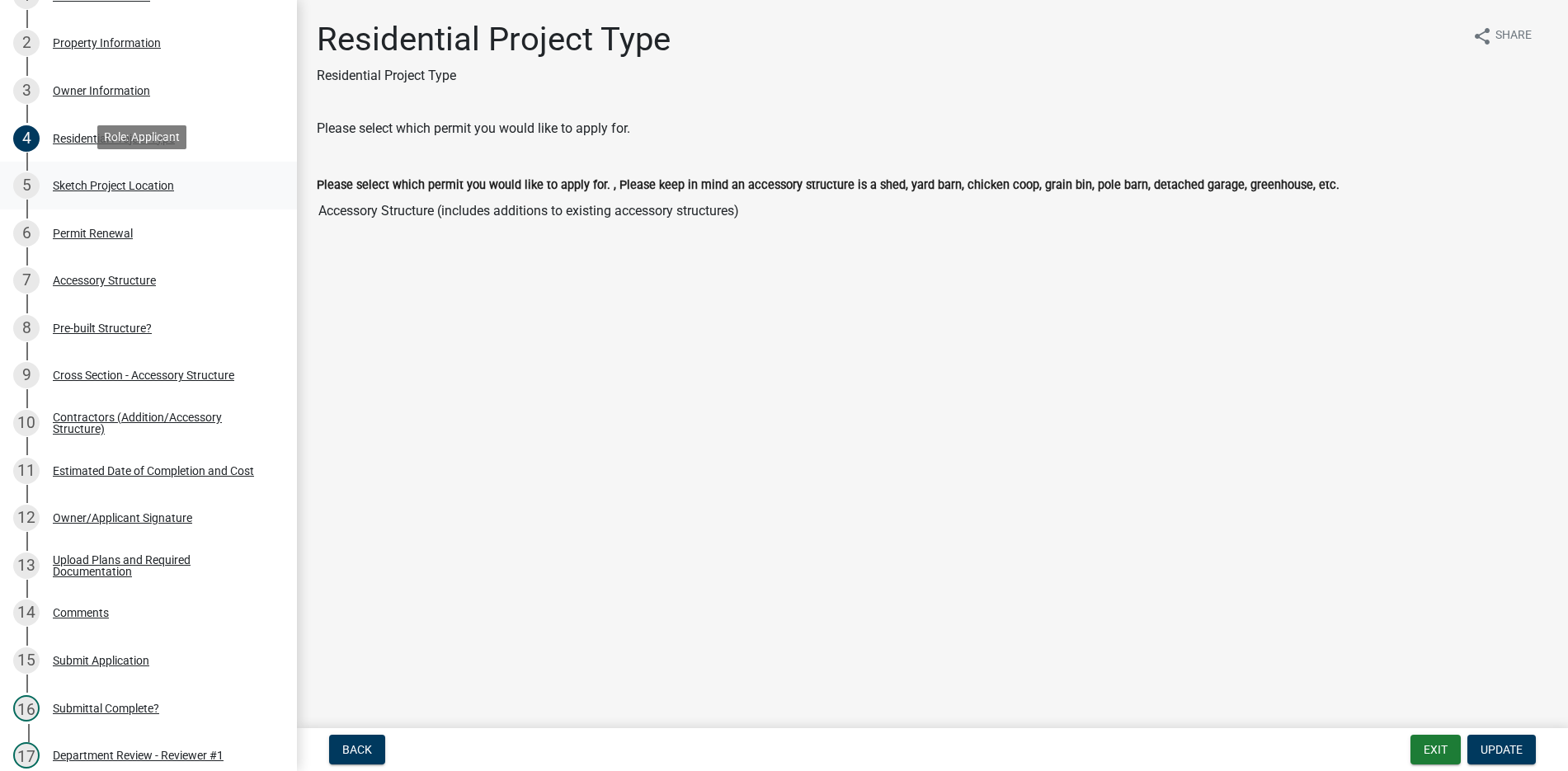
click at [158, 183] on div "Sketch Project Location" at bounding box center [113, 185] width 121 height 11
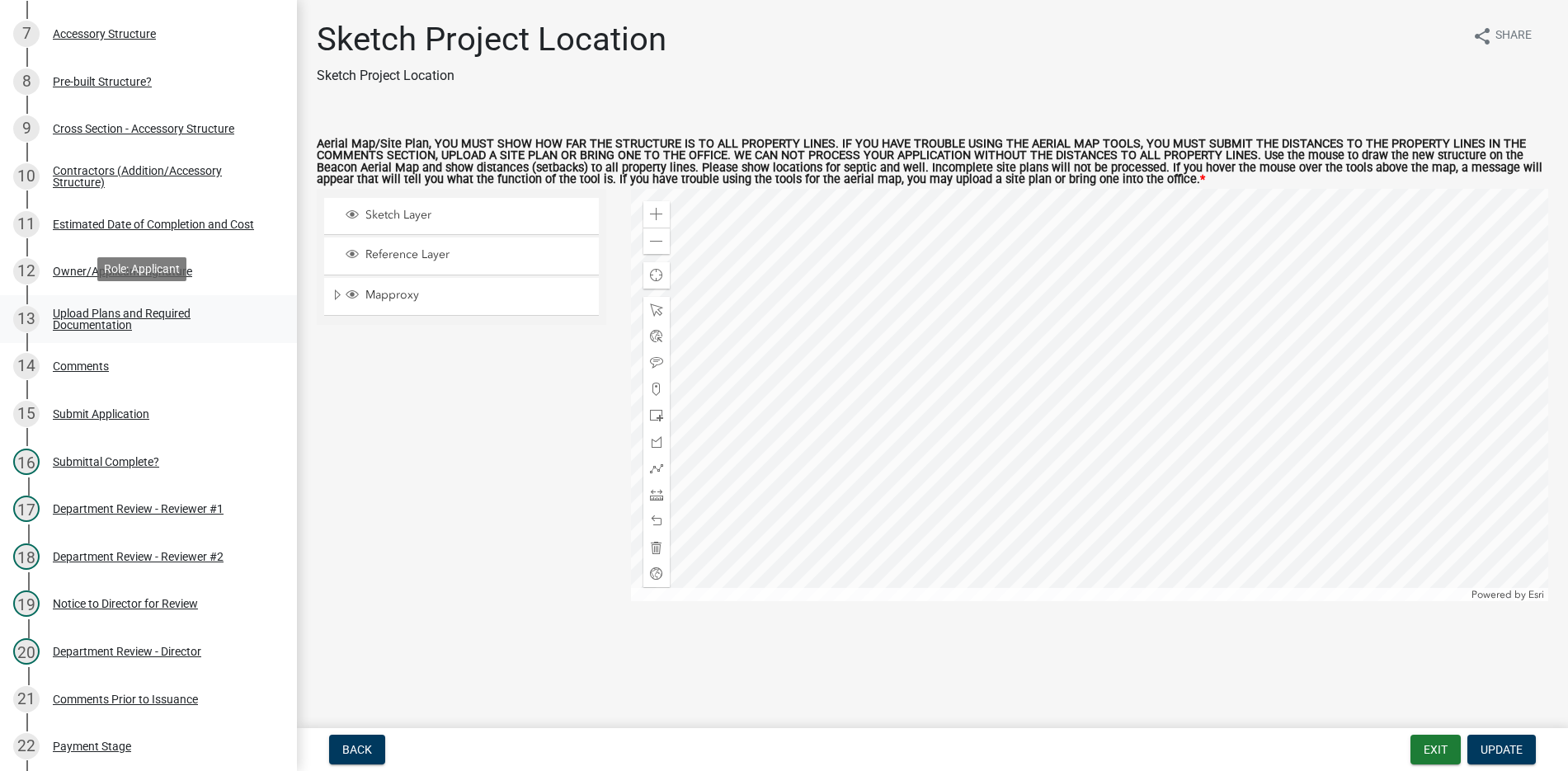
scroll to position [495, 0]
